Goal: Transaction & Acquisition: Purchase product/service

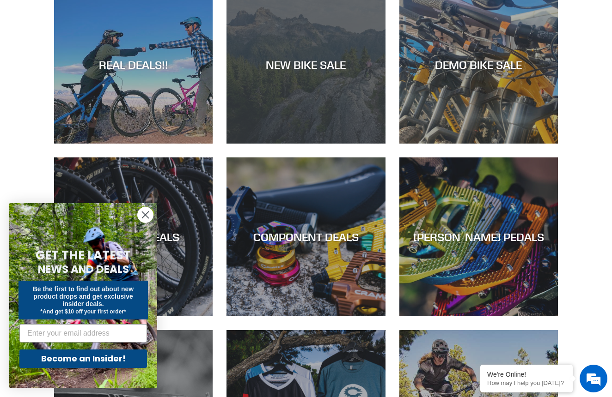
scroll to position [521, 0]
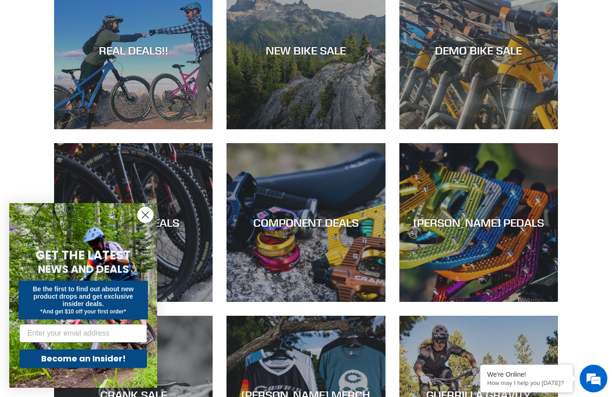
click at [146, 214] on icon "Close dialog" at bounding box center [145, 215] width 6 height 6
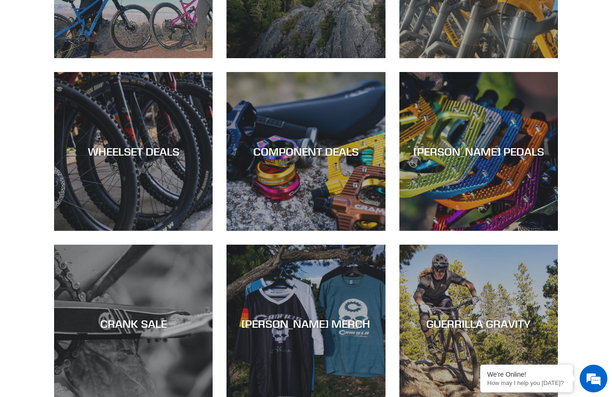
scroll to position [592, 0]
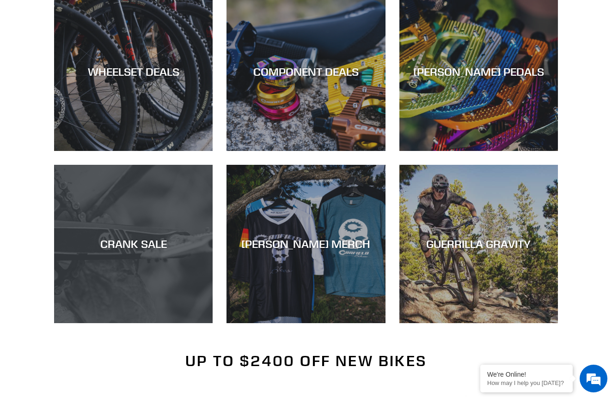
click at [112, 245] on div "CRANK SALE" at bounding box center [133, 243] width 158 height 13
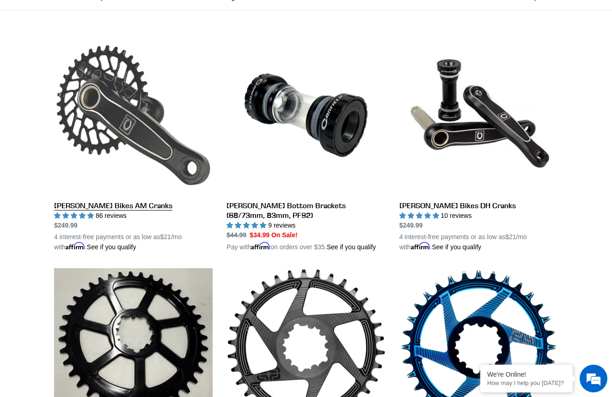
click at [108, 209] on link "[PERSON_NAME] Bikes AM Cranks" at bounding box center [133, 144] width 158 height 216
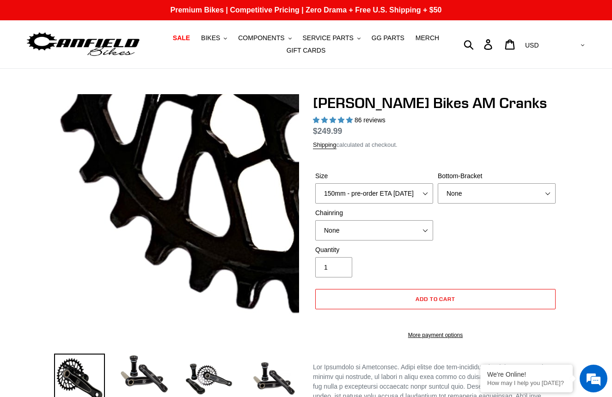
select select "highest-rating"
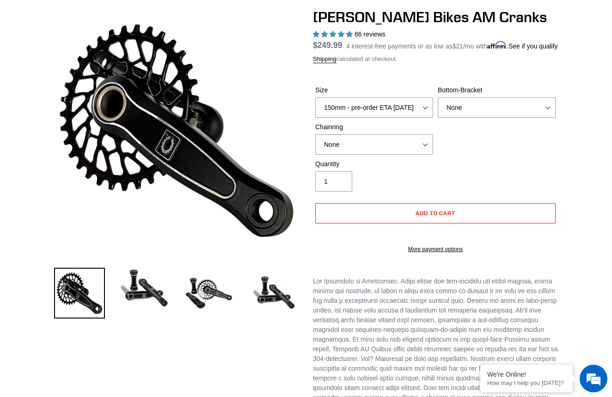
scroll to position [92, 0]
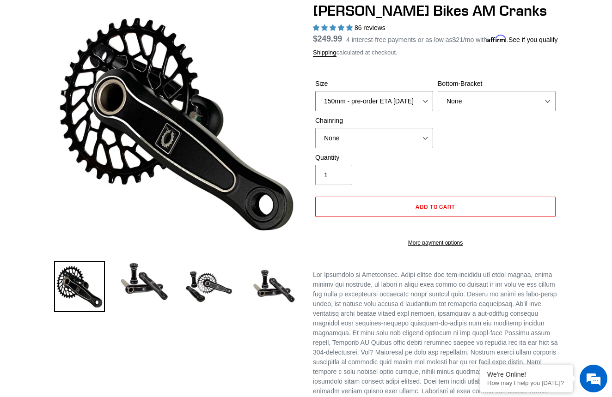
select select "165mm - pre-order ETA [DATE]"
